Goal: Download file/media

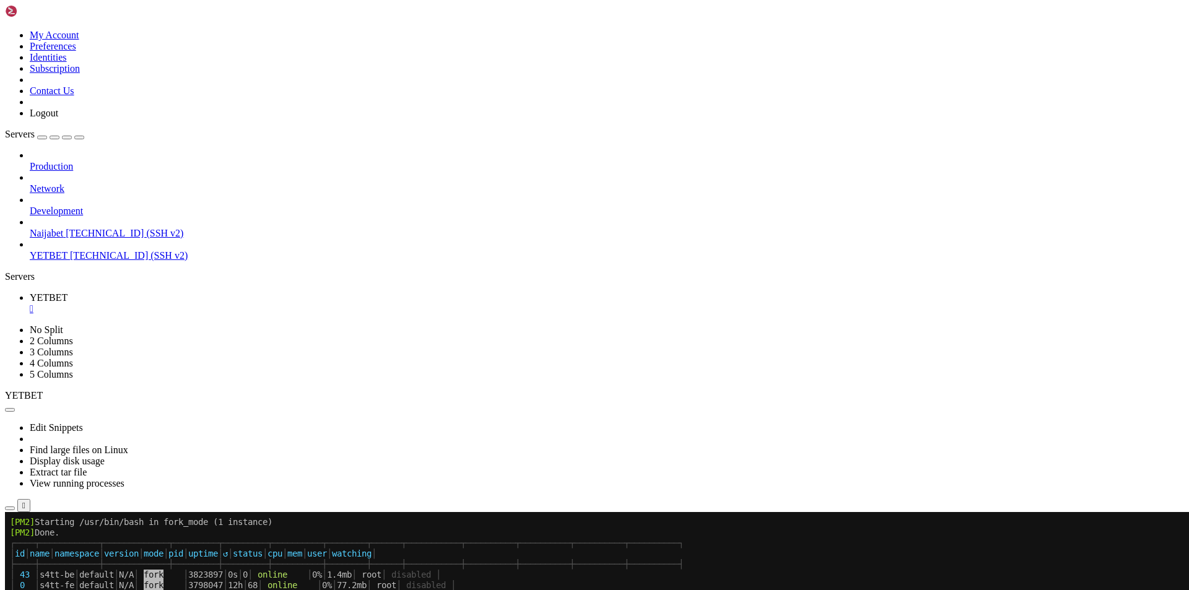
scroll to position [842, 0]
click at [10, 508] on icon "button" at bounding box center [10, 508] width 0 height 0
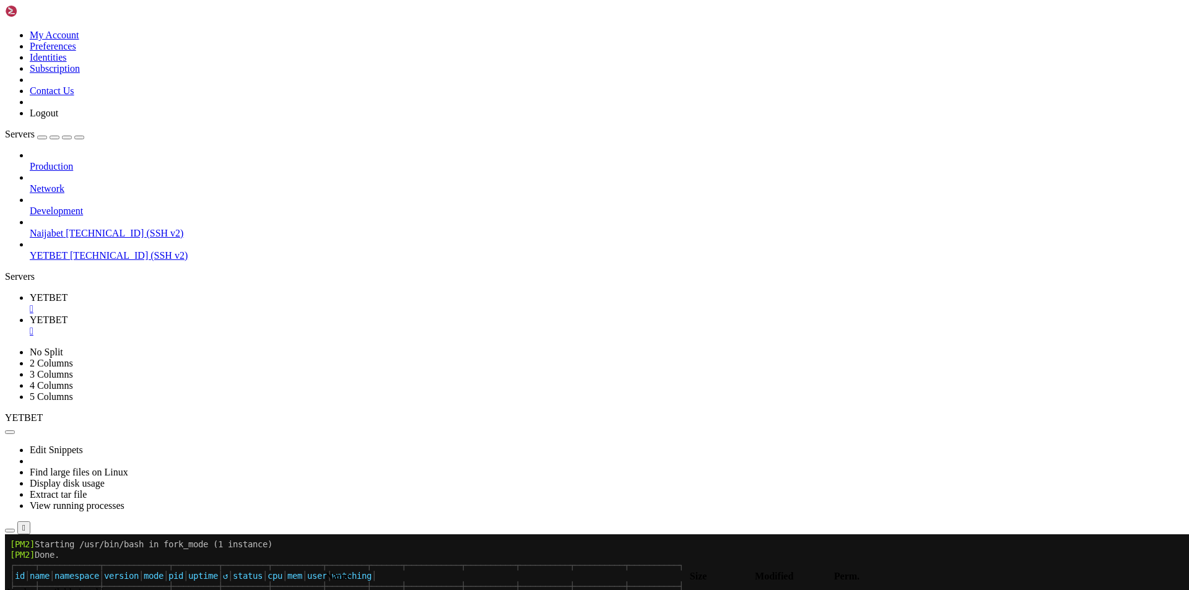
click at [181, 292] on link "YETBET " at bounding box center [607, 303] width 1154 height 22
click at [68, 315] on span "YETBET" at bounding box center [49, 320] width 38 height 11
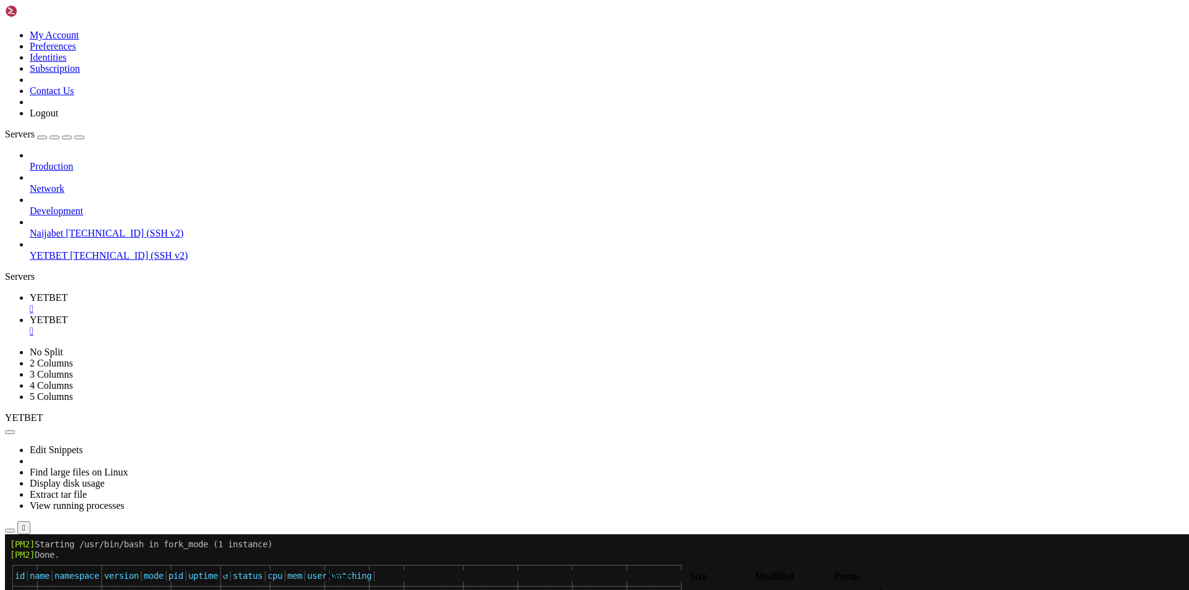
type input "/root/.pm2/logs"
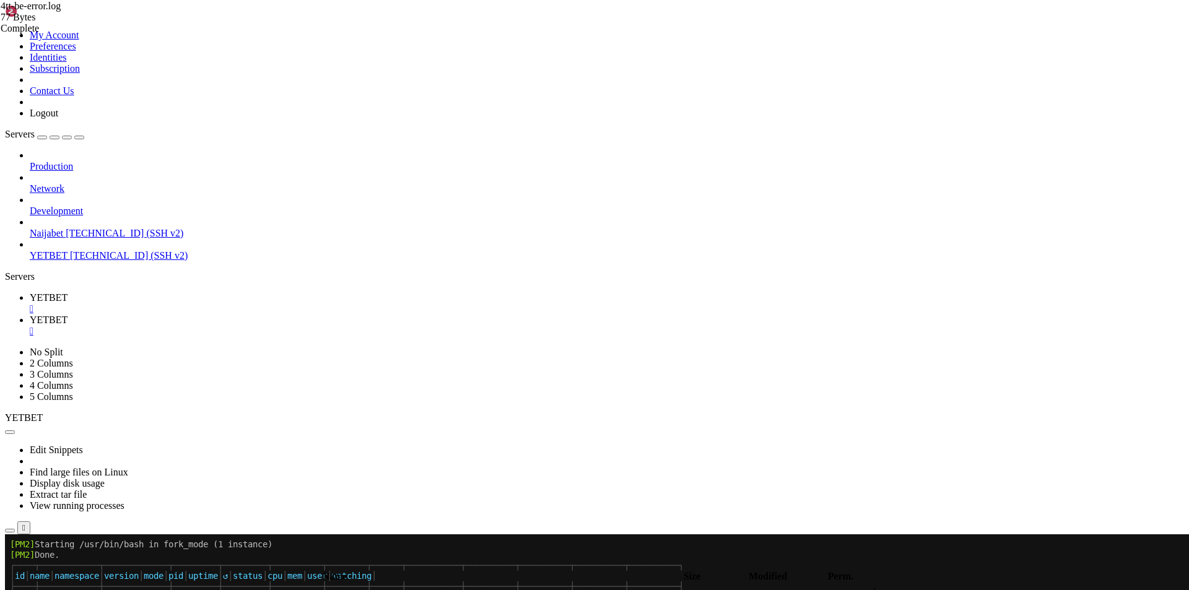
click at [292, 326] on div "" at bounding box center [607, 331] width 1154 height 11
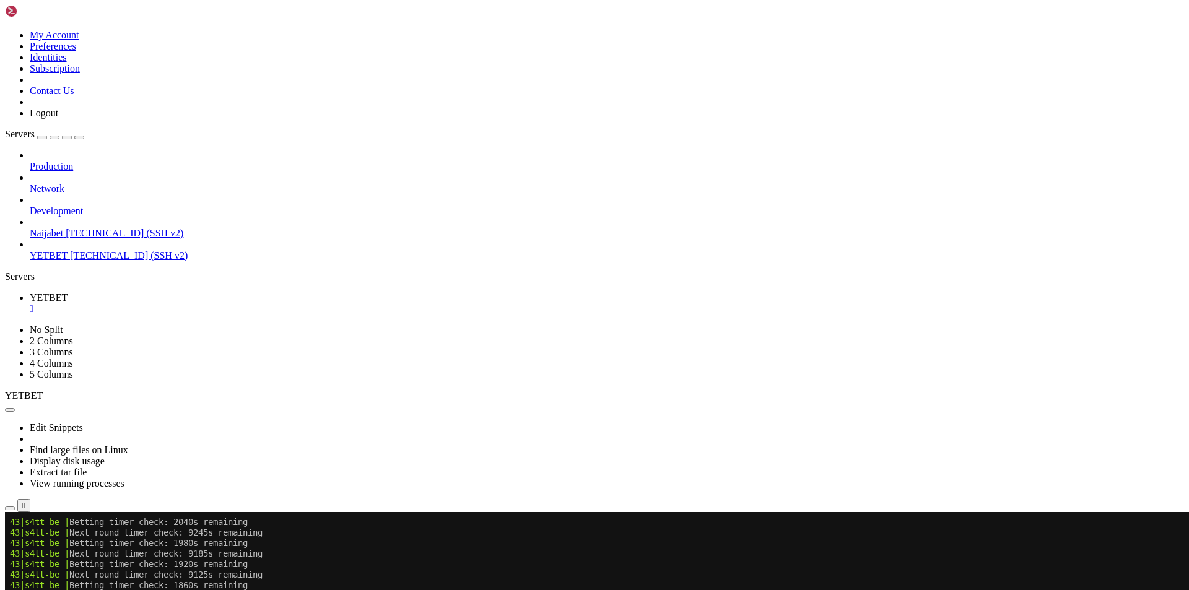
scroll to position [1295, 0]
